Goal: Transaction & Acquisition: Purchase product/service

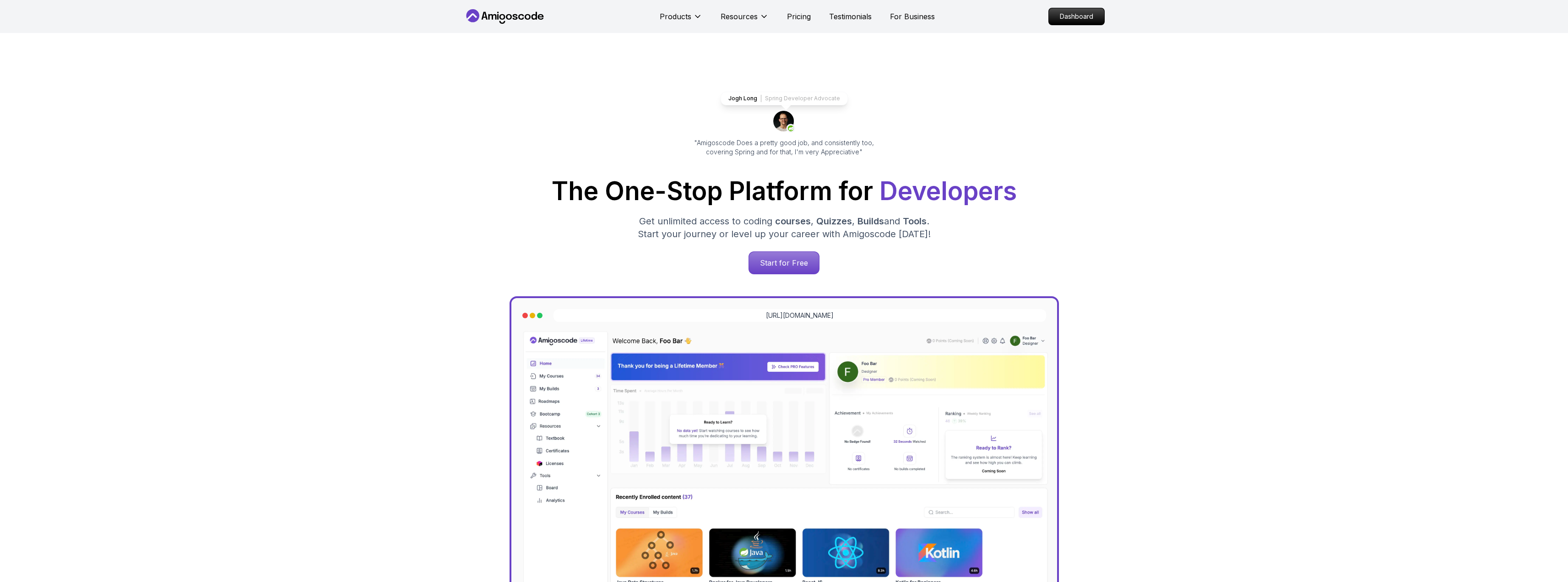
drag, startPoint x: 1089, startPoint y: 19, endPoint x: 1010, endPoint y: 5, distance: 80.2
click at [1089, 20] on p "Dashboard" at bounding box center [1077, 17] width 56 height 17
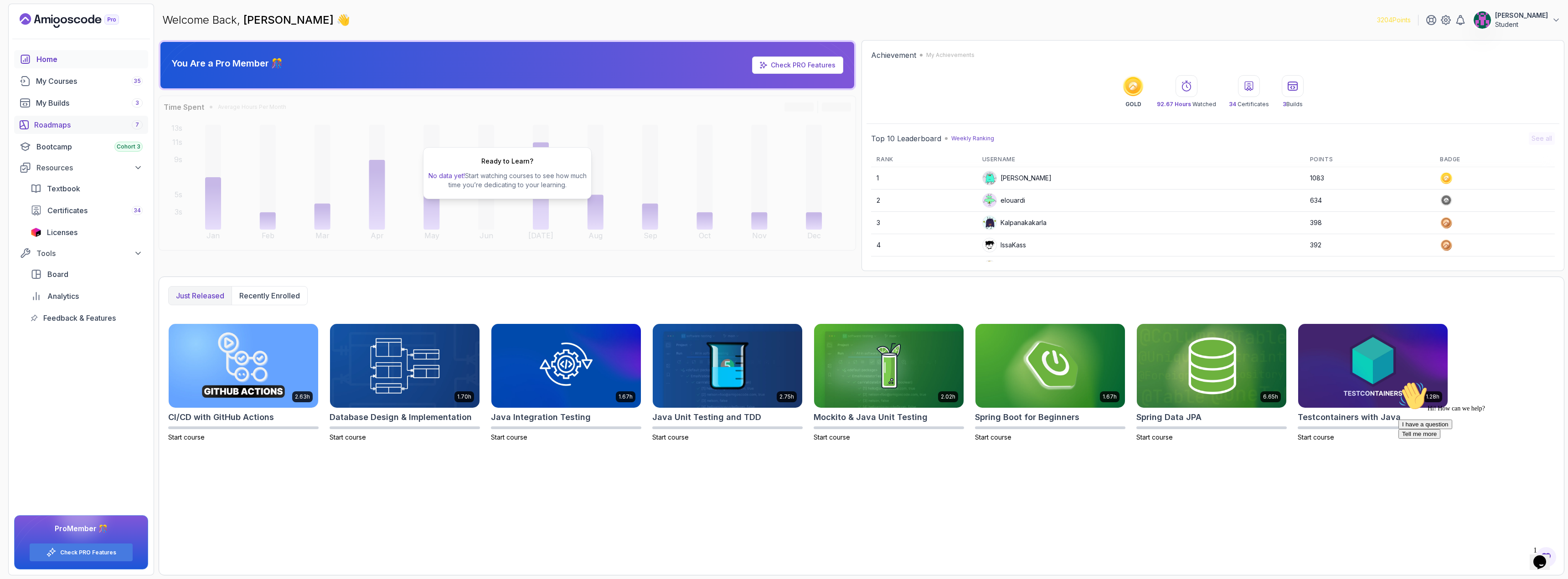
click at [70, 121] on div "Roadmaps 7" at bounding box center [88, 124] width 109 height 11
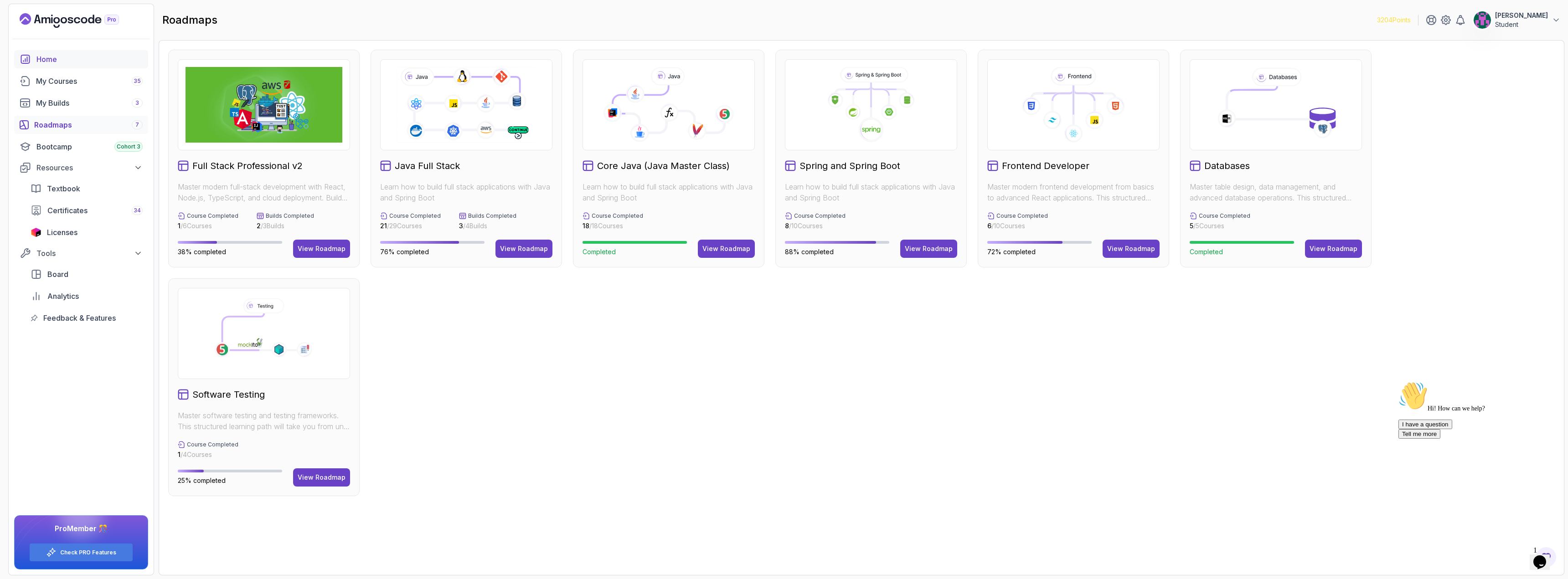
click at [75, 61] on div "Home" at bounding box center [90, 59] width 106 height 11
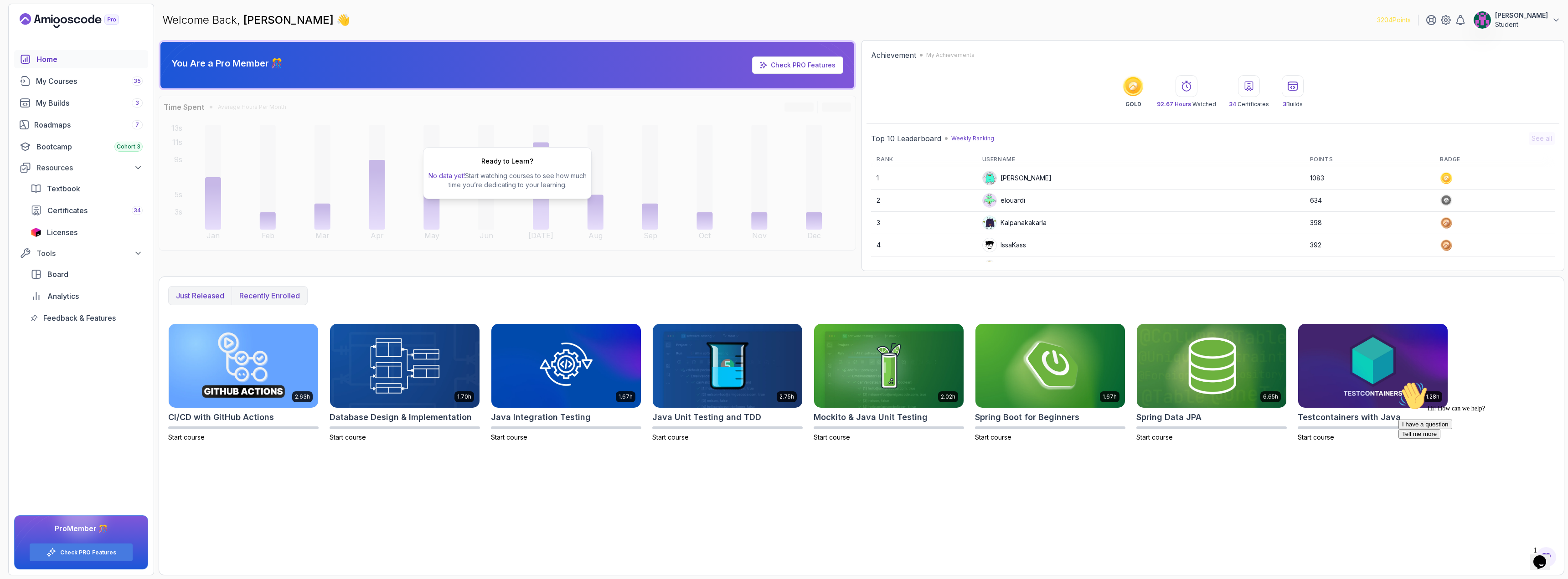
click at [253, 294] on p "Recently enrolled" at bounding box center [269, 296] width 61 height 11
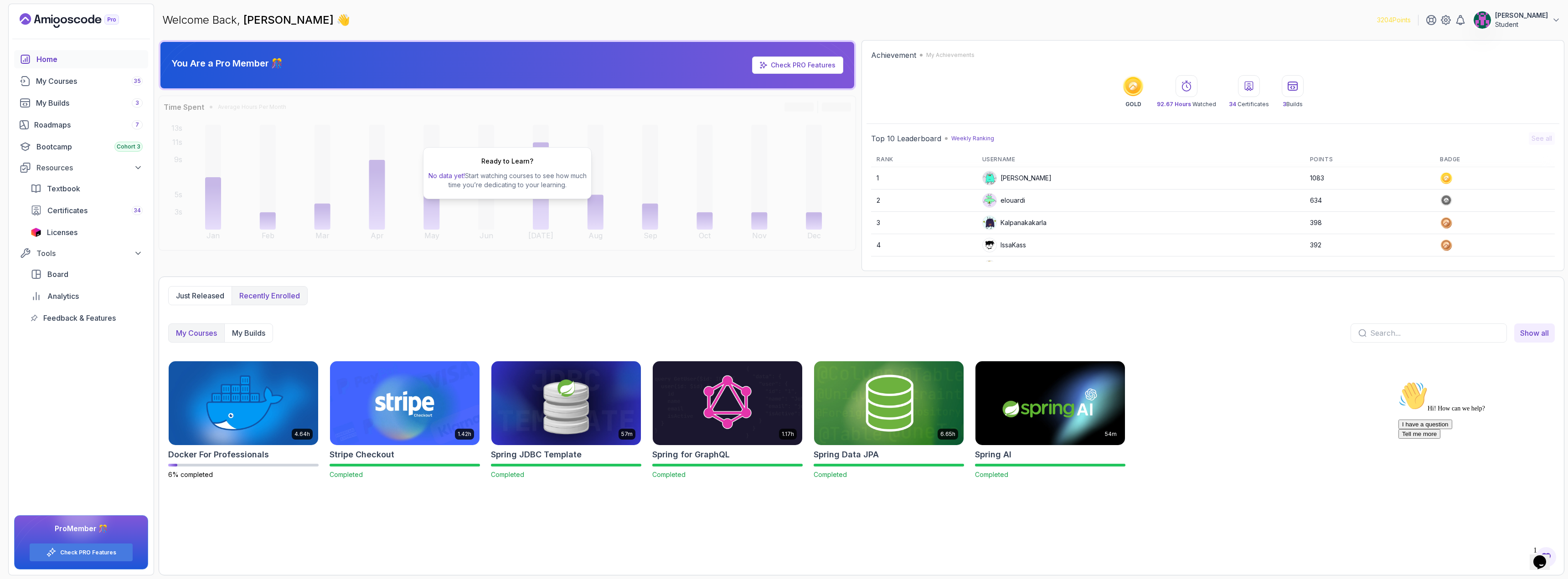
click at [202, 336] on p "My Courses" at bounding box center [196, 333] width 41 height 11
click at [73, 124] on div "Roadmaps 7" at bounding box center [88, 124] width 109 height 11
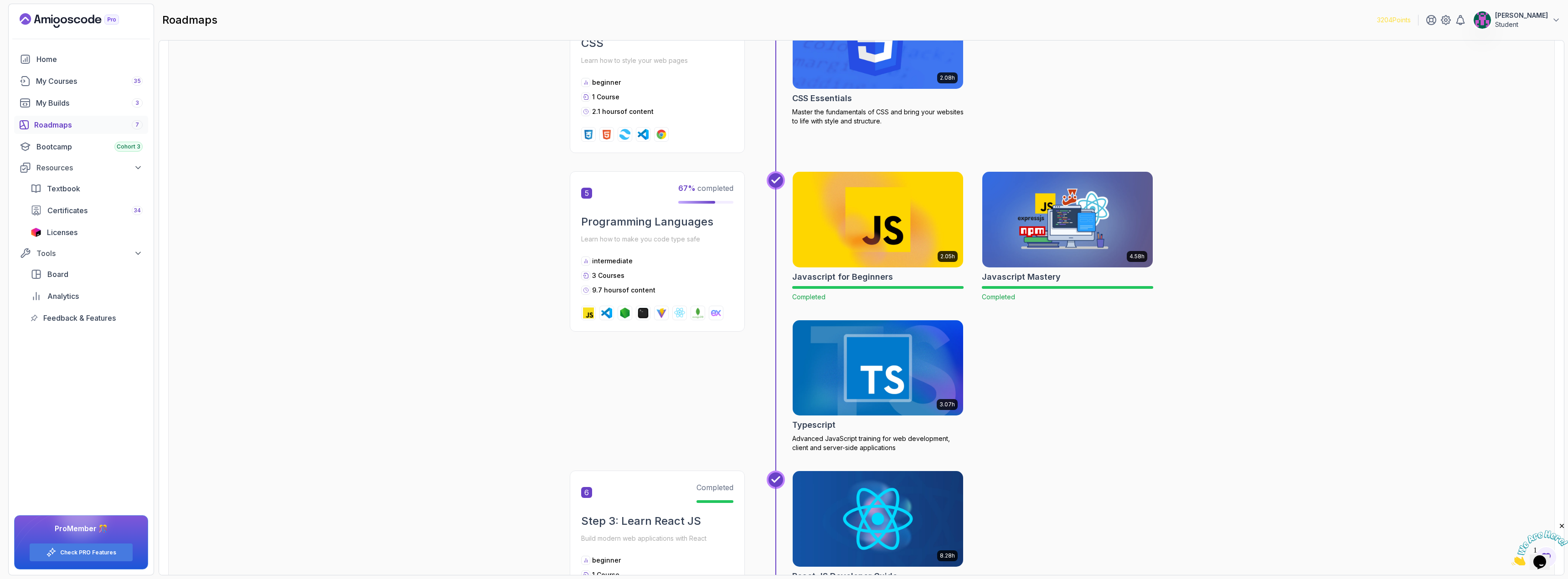
drag, startPoint x: 866, startPoint y: 333, endPoint x: 862, endPoint y: 335, distance: 4.5
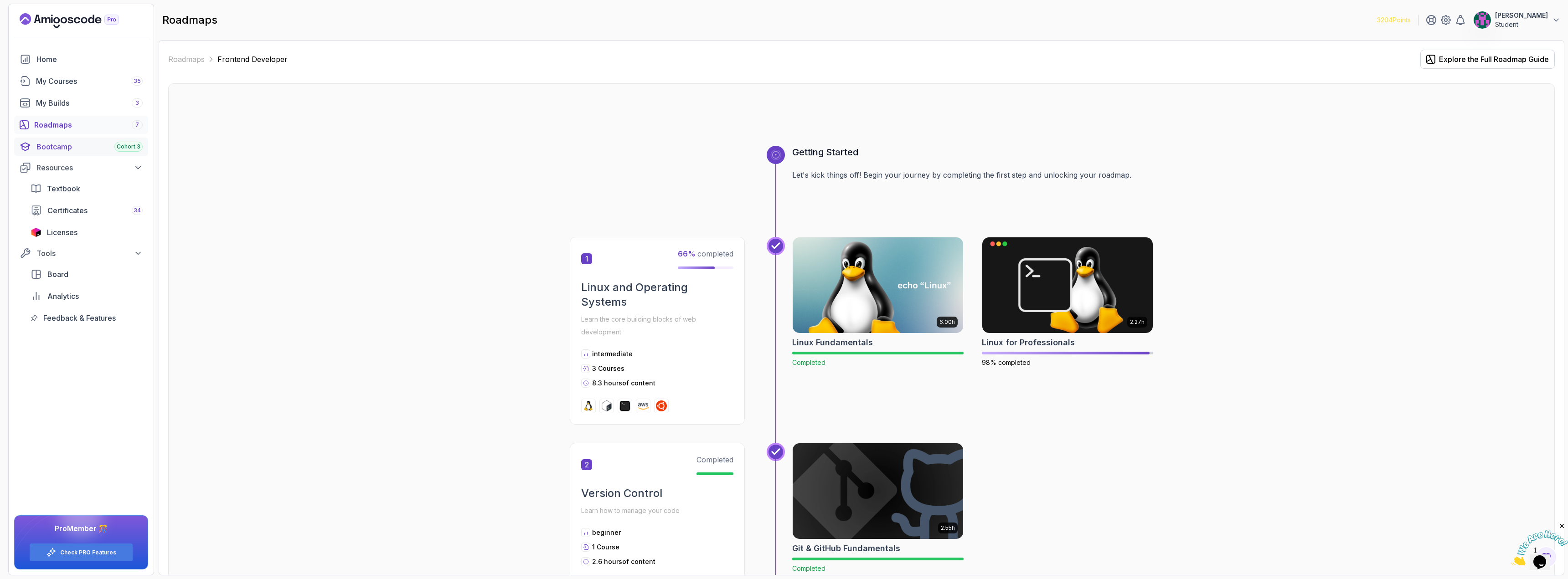
click at [58, 142] on div "Bootcamp Cohort 3" at bounding box center [90, 147] width 106 height 11
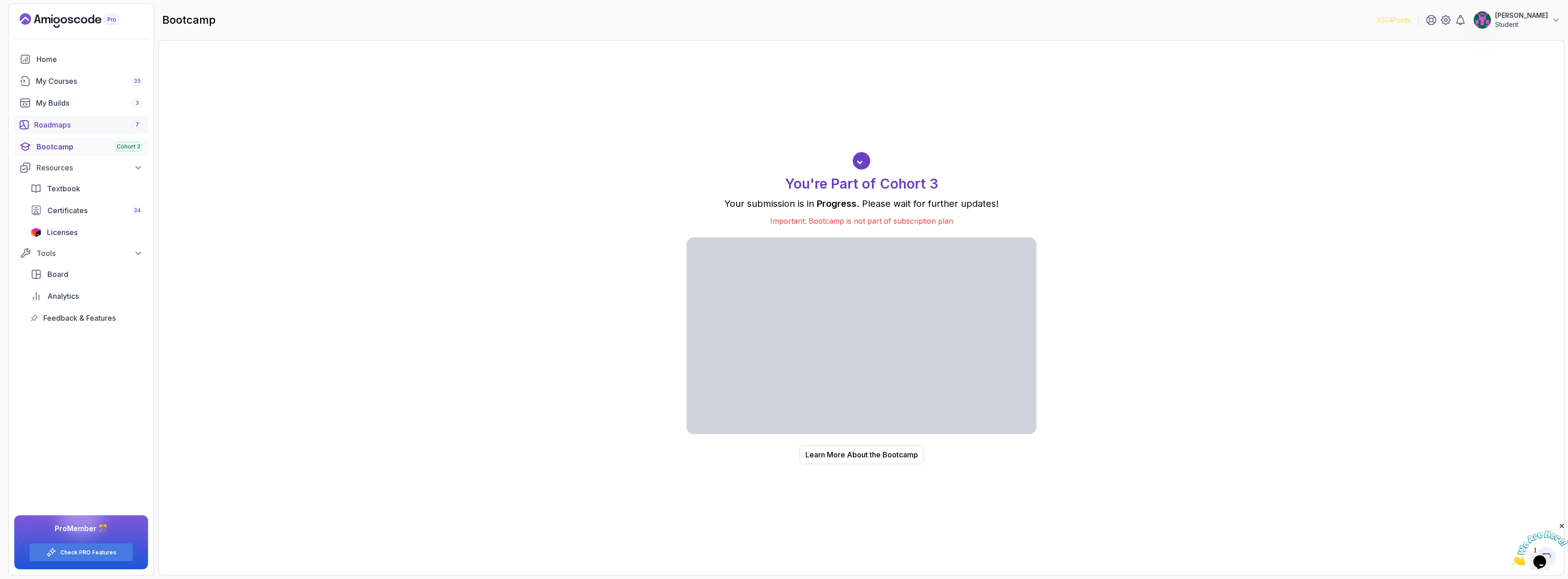
click at [68, 120] on div "Roadmaps 7" at bounding box center [88, 124] width 109 height 11
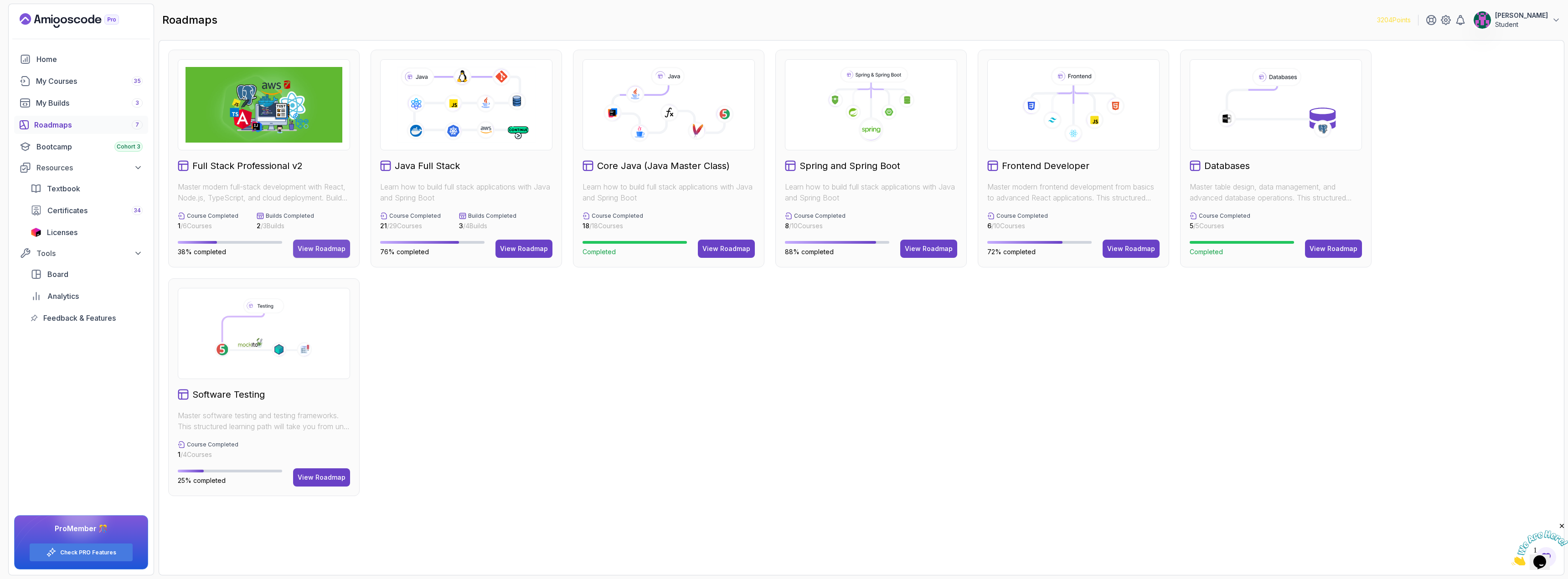
click at [305, 244] on div "View Roadmap" at bounding box center [321, 249] width 48 height 9
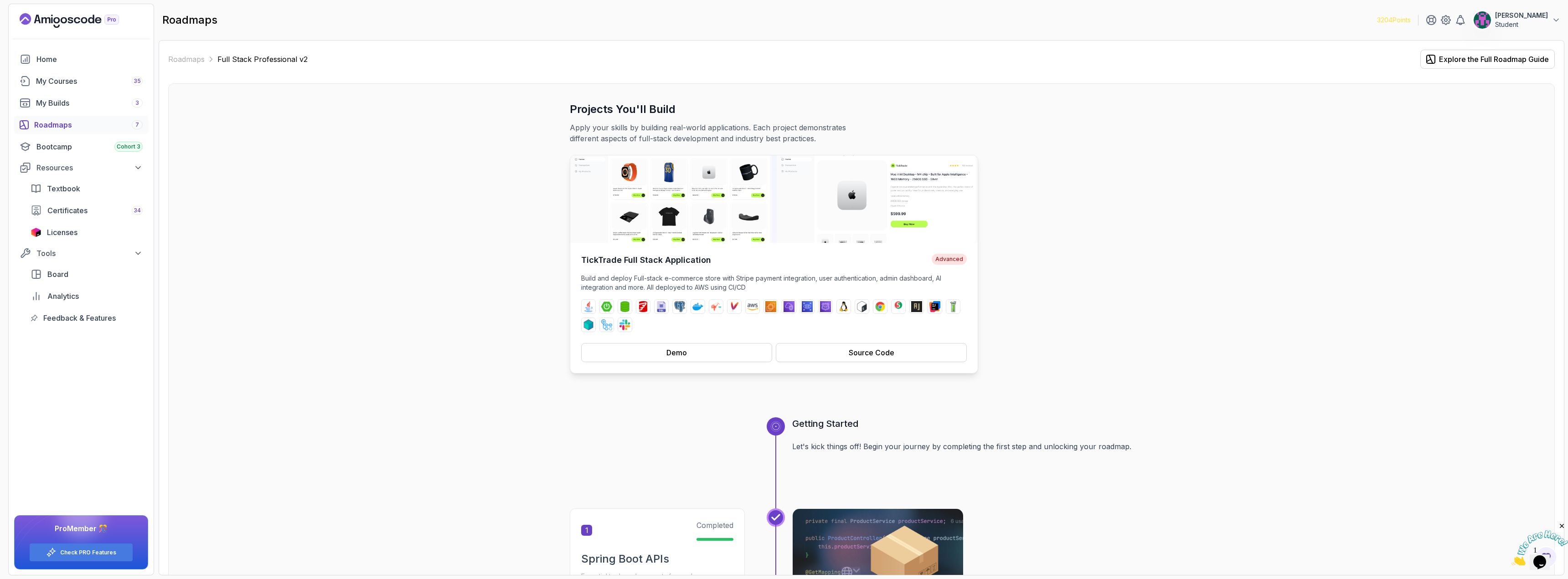
click at [639, 217] on img at bounding box center [774, 199] width 408 height 88
click at [671, 360] on button "Demo" at bounding box center [676, 353] width 191 height 19
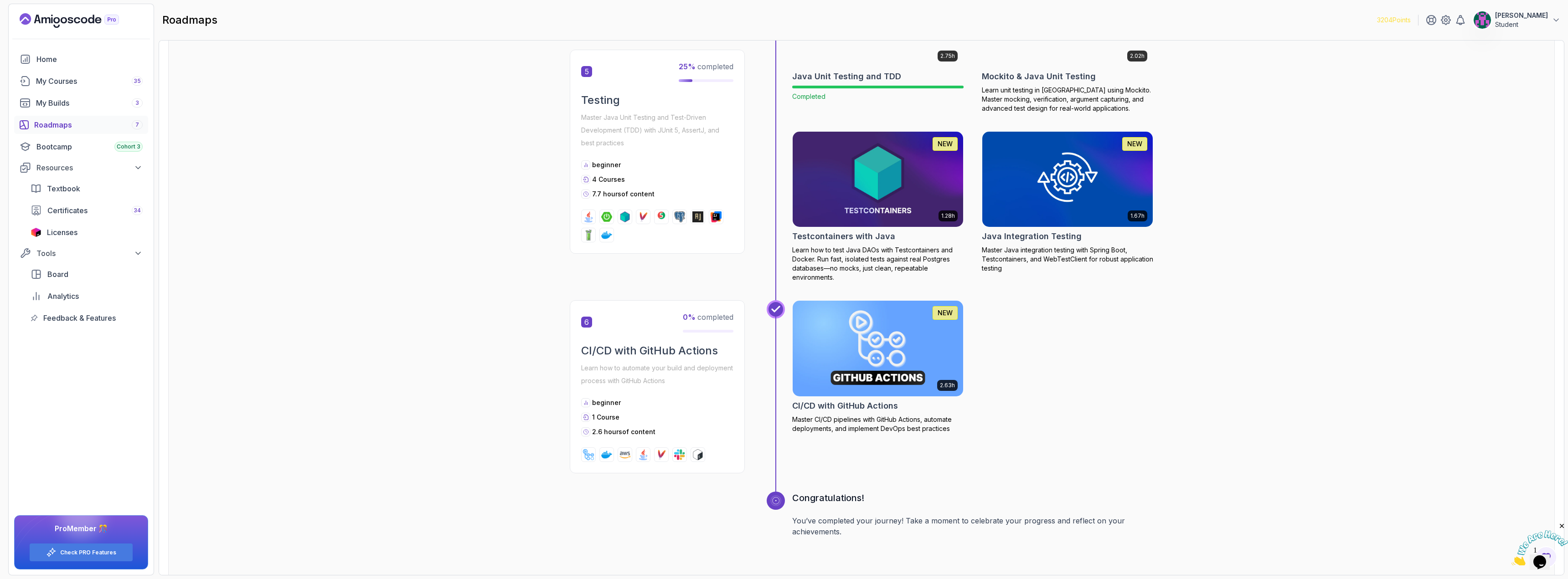
scroll to position [1081, 0]
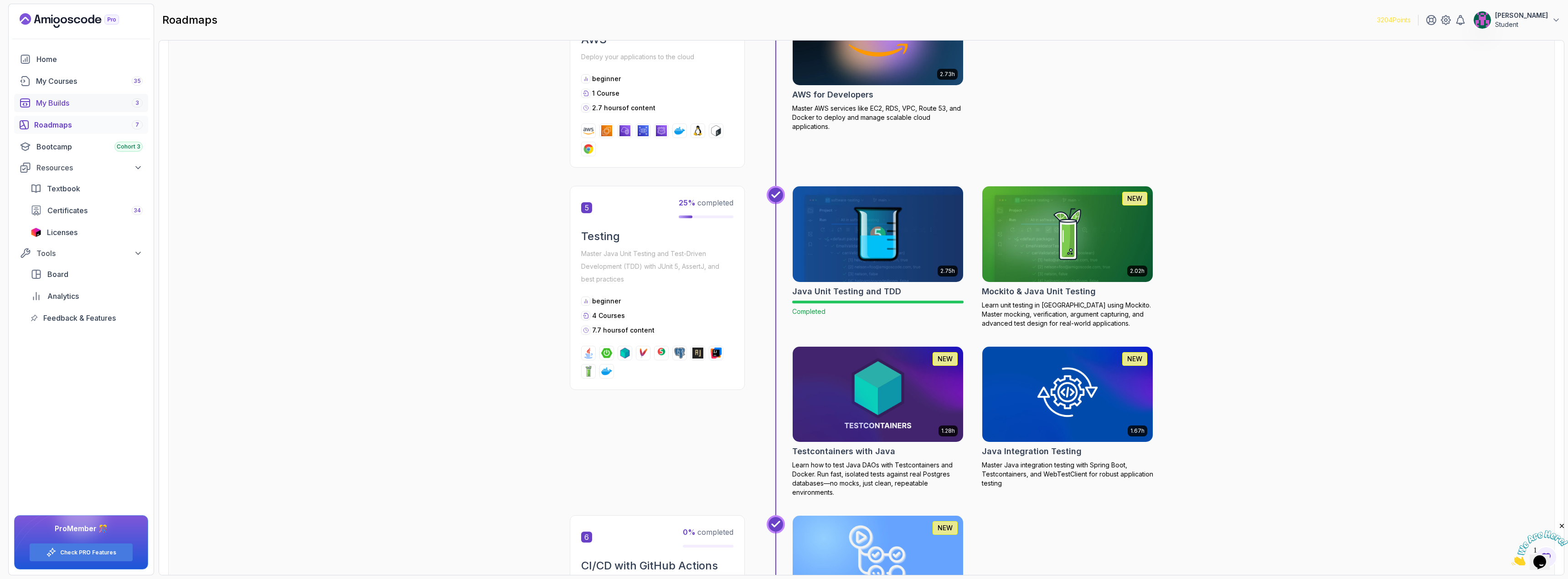
click at [49, 108] on div "My Builds 3" at bounding box center [89, 103] width 106 height 11
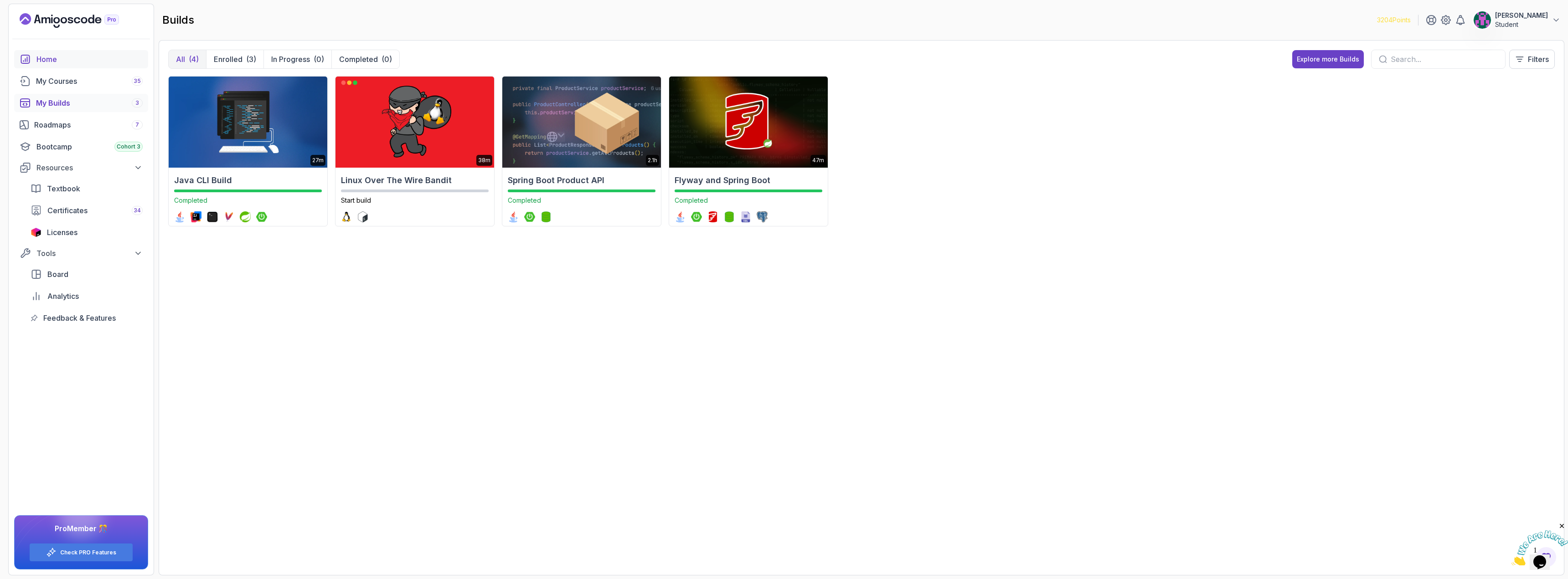
click at [47, 55] on div "Home" at bounding box center [90, 59] width 106 height 11
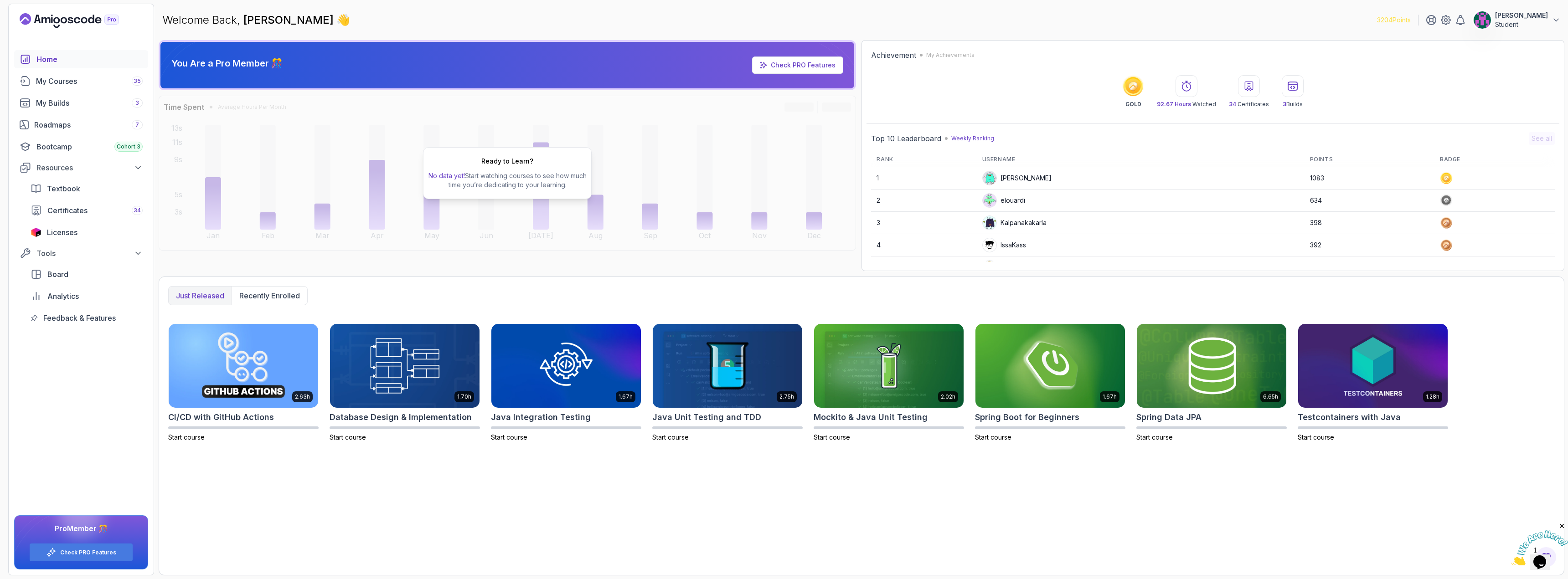
click at [52, 66] on link "Home" at bounding box center [81, 59] width 134 height 18
click at [55, 85] on div "My Courses 35" at bounding box center [89, 81] width 106 height 11
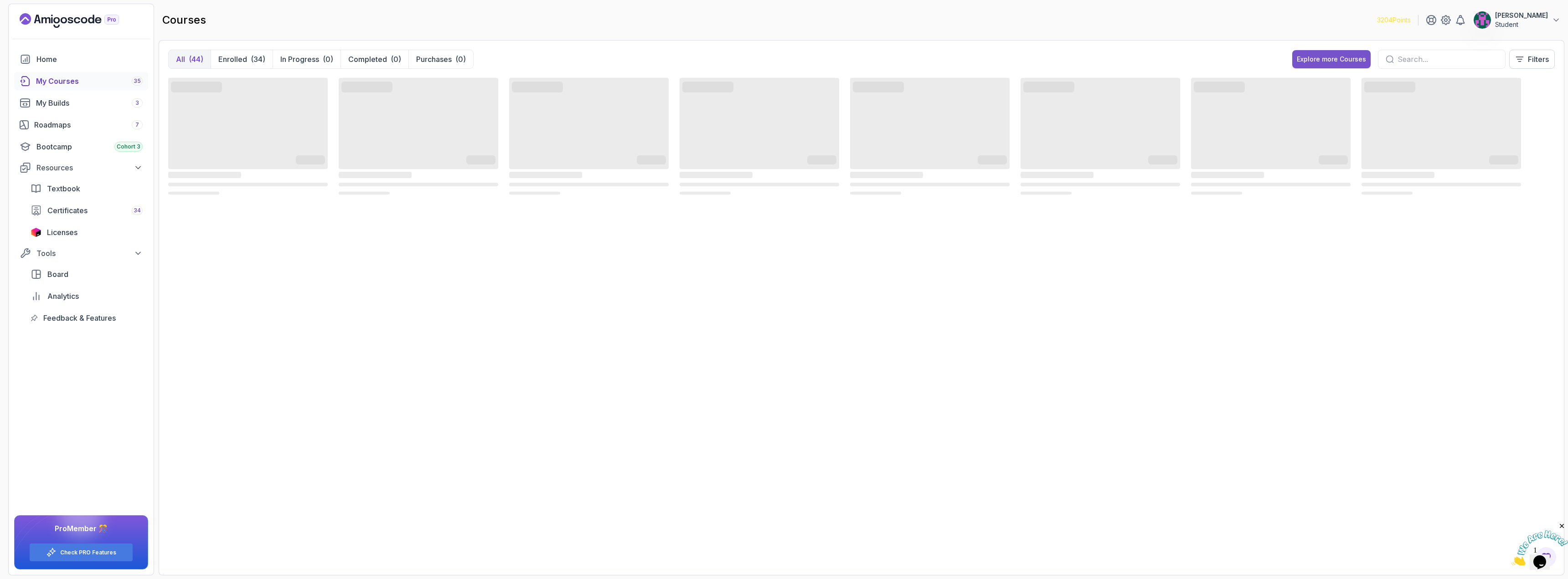
click at [1331, 62] on div "Explore more Courses" at bounding box center [1331, 59] width 69 height 9
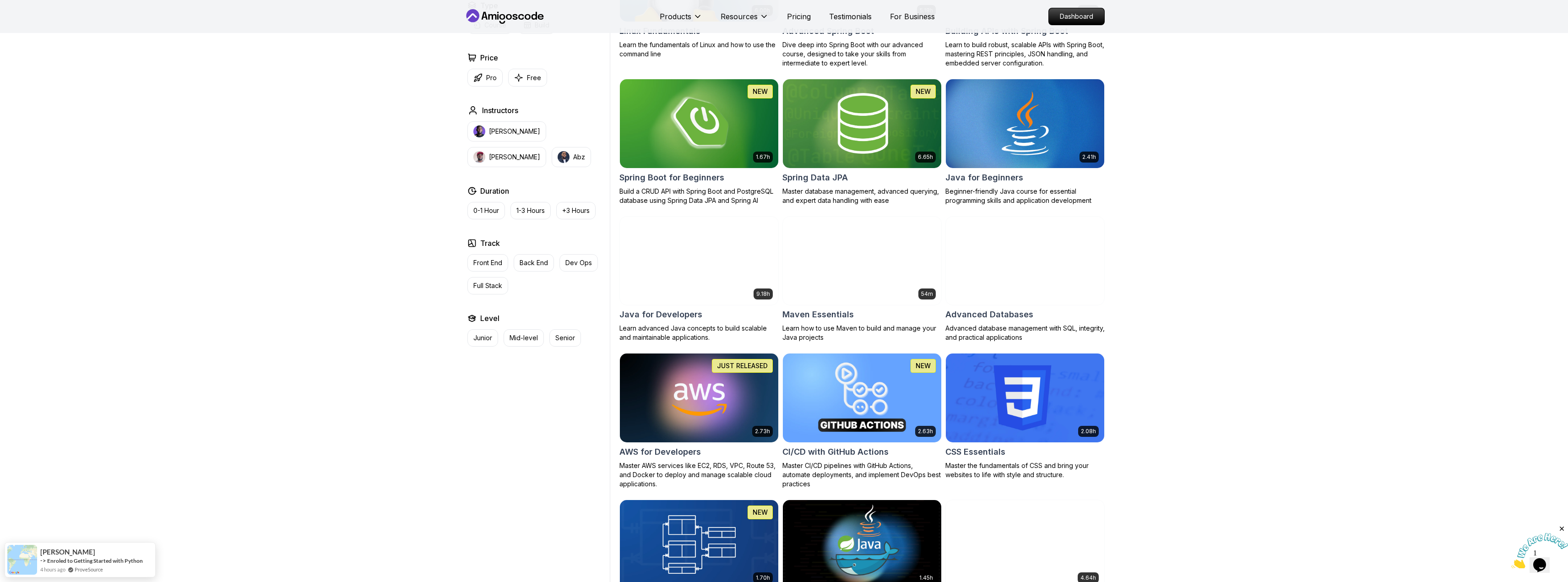
scroll to position [367, 0]
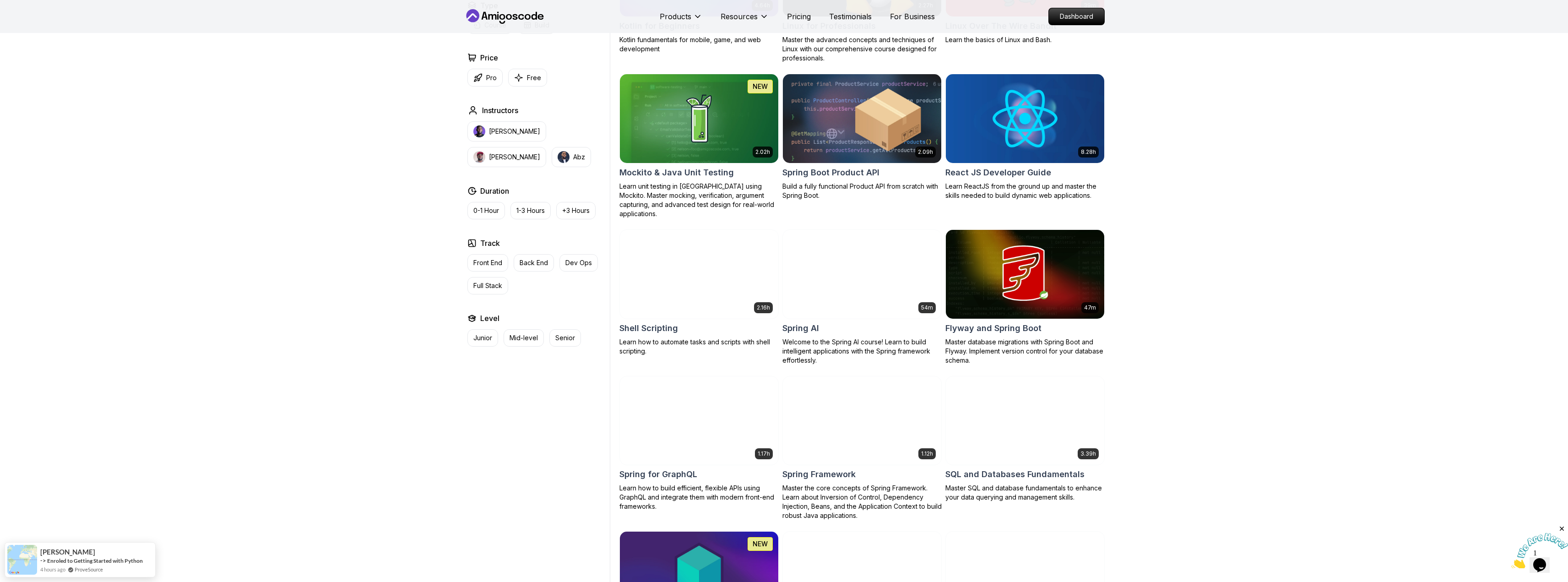
scroll to position [2107, 0]
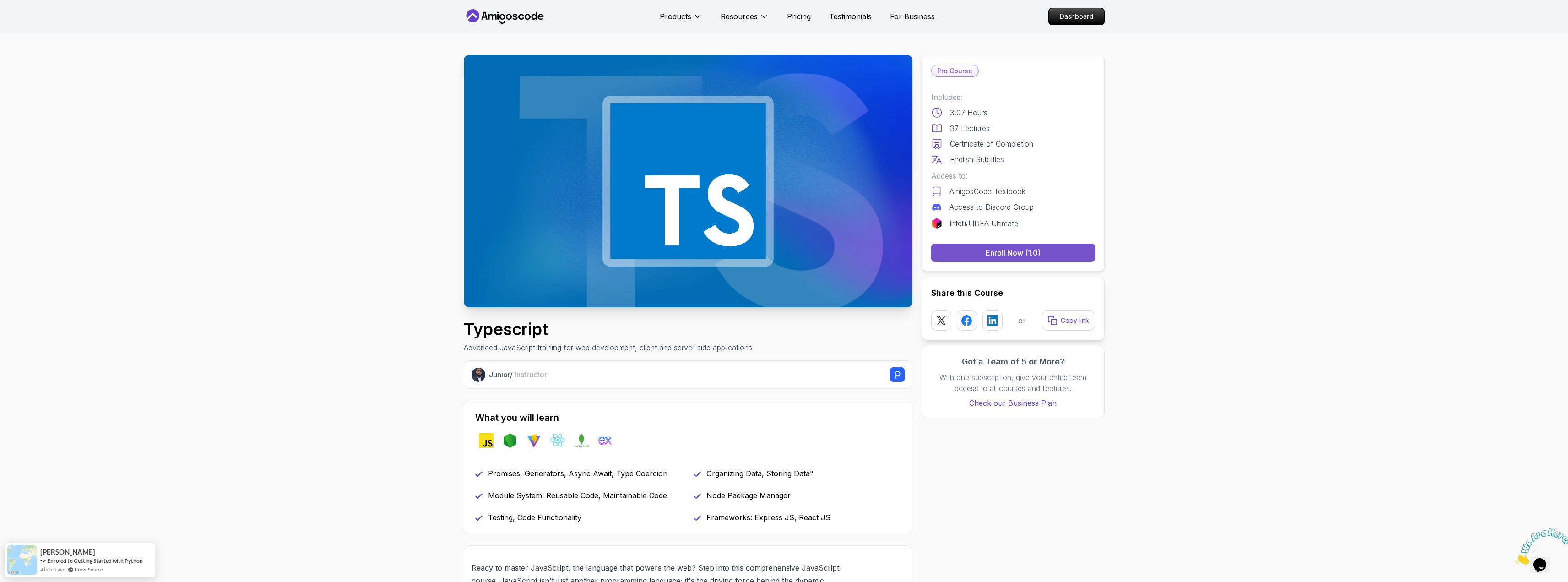
click at [1032, 248] on div "Enroll Now (1.0)" at bounding box center [1013, 253] width 55 height 11
